Goal: Find specific page/section: Find specific page/section

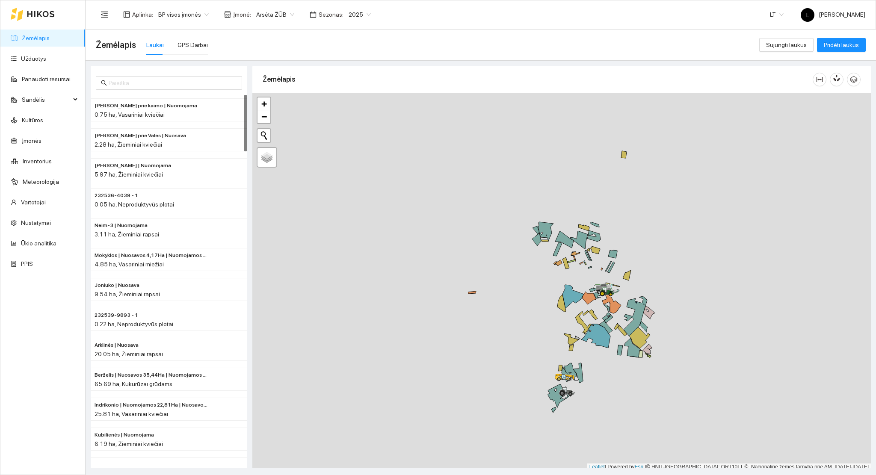
click at [28, 37] on link "Žemėlapis" at bounding box center [36, 38] width 28 height 7
